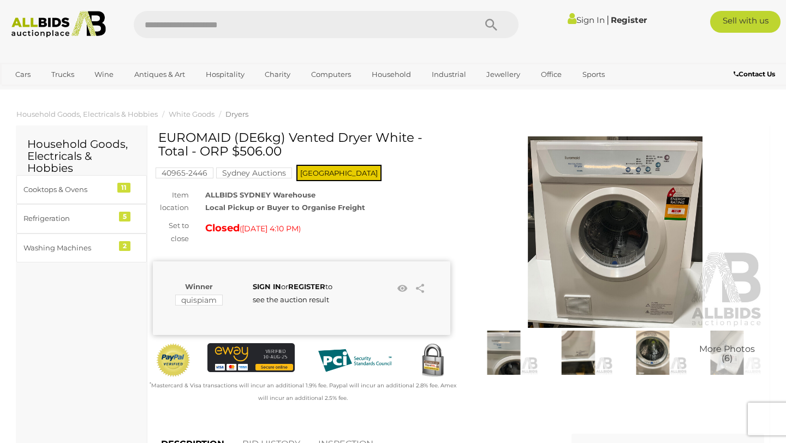
drag, startPoint x: 281, startPoint y: 150, endPoint x: 205, endPoint y: 139, distance: 77.2
click at [205, 139] on h1 "EUROMAID (DE6kg) Vented Dryer White - Total - ORP $506.00" at bounding box center [302, 145] width 289 height 28
click at [410, 155] on h1 "EUROMAID (DE6kg) Vented Dryer White - Total - ORP $506.00" at bounding box center [302, 145] width 289 height 28
drag, startPoint x: 413, startPoint y: 141, endPoint x: 159, endPoint y: 127, distance: 253.7
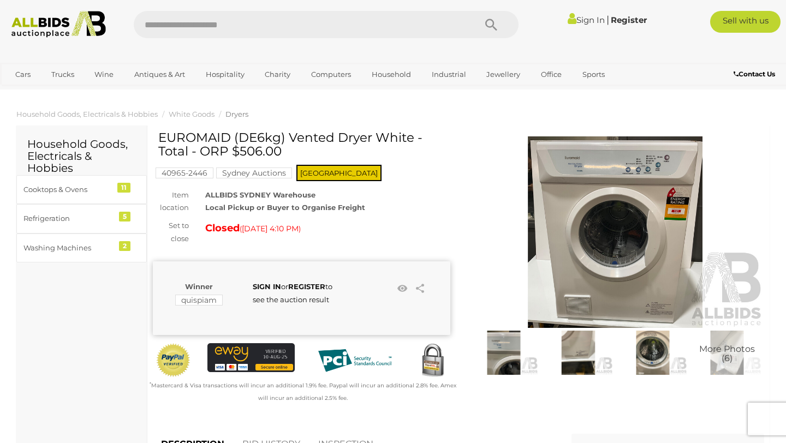
copy h1 "EUROMAID (DE6kg) Vented Dryer White"
click at [583, 360] on img at bounding box center [578, 353] width 69 height 44
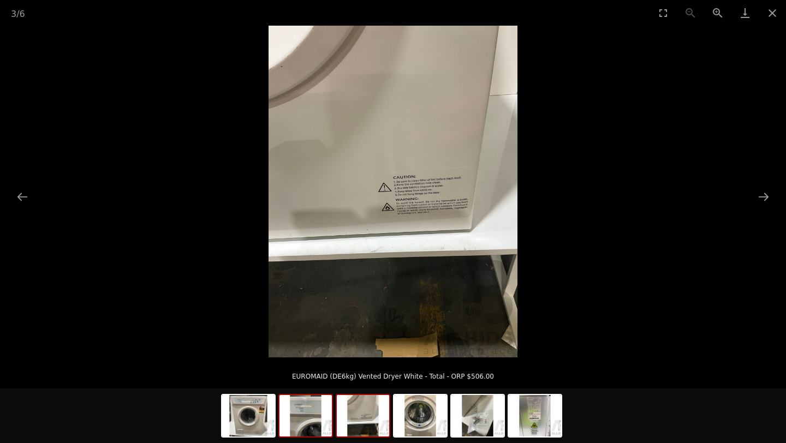
click at [312, 424] on img at bounding box center [306, 415] width 52 height 41
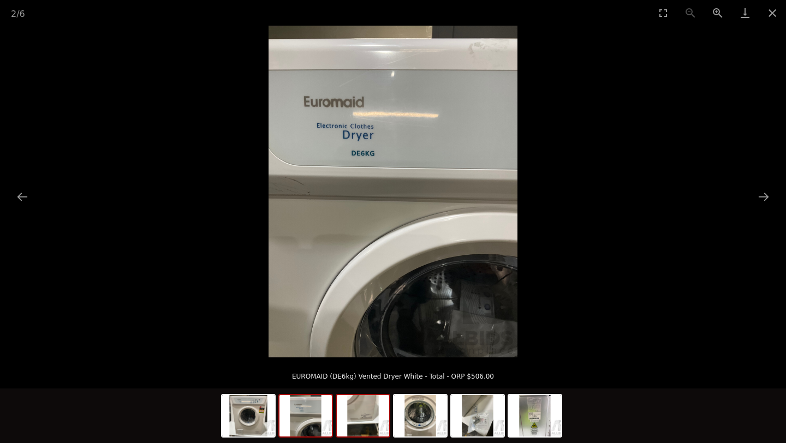
click at [375, 422] on img at bounding box center [363, 415] width 52 height 41
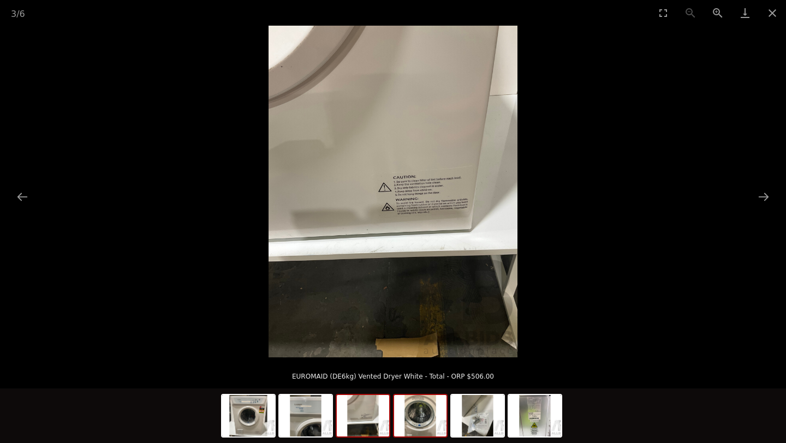
click at [414, 422] on img at bounding box center [420, 415] width 52 height 41
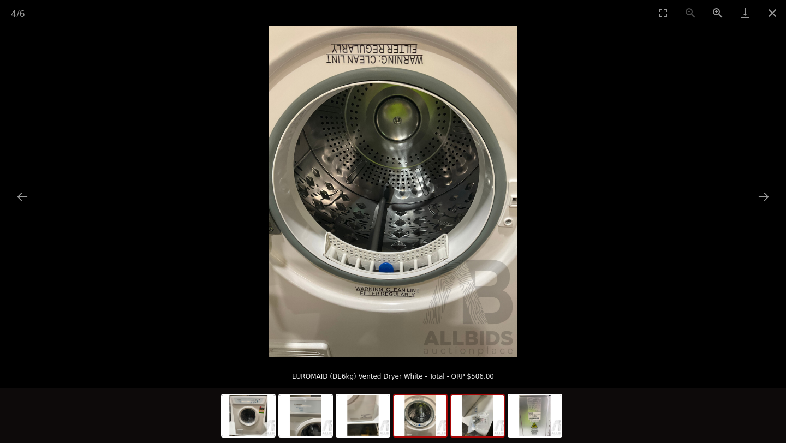
click at [470, 415] on img at bounding box center [478, 415] width 52 height 41
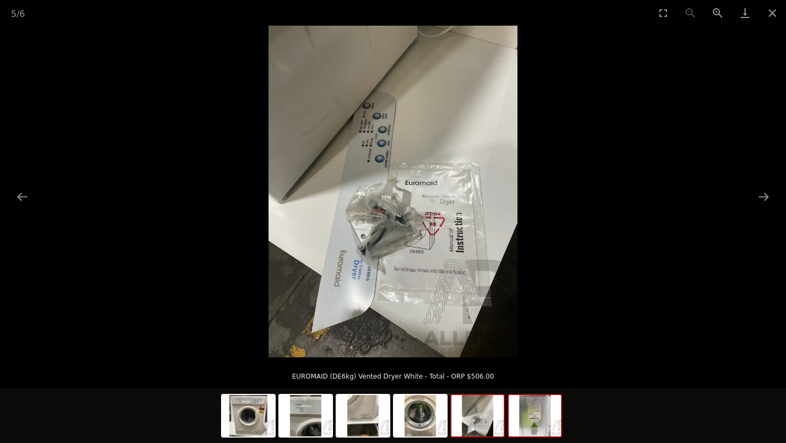
click at [543, 418] on img at bounding box center [535, 415] width 52 height 41
